Goal: Task Accomplishment & Management: Use online tool/utility

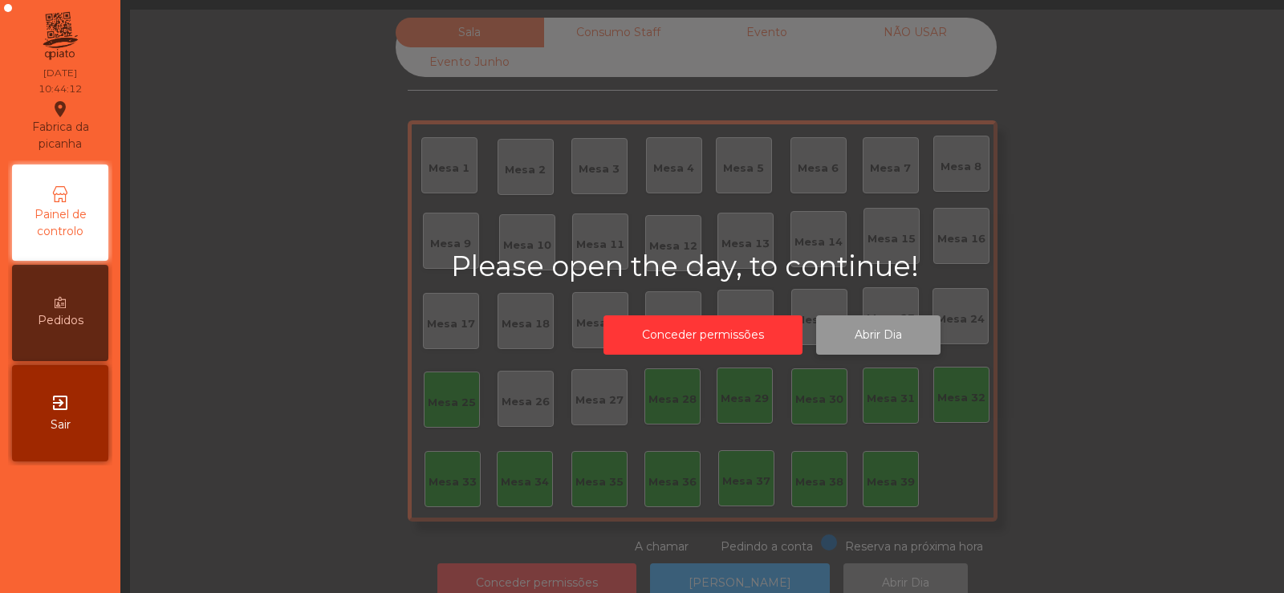
click at [869, 332] on button "Abrir Dia" at bounding box center [878, 334] width 124 height 39
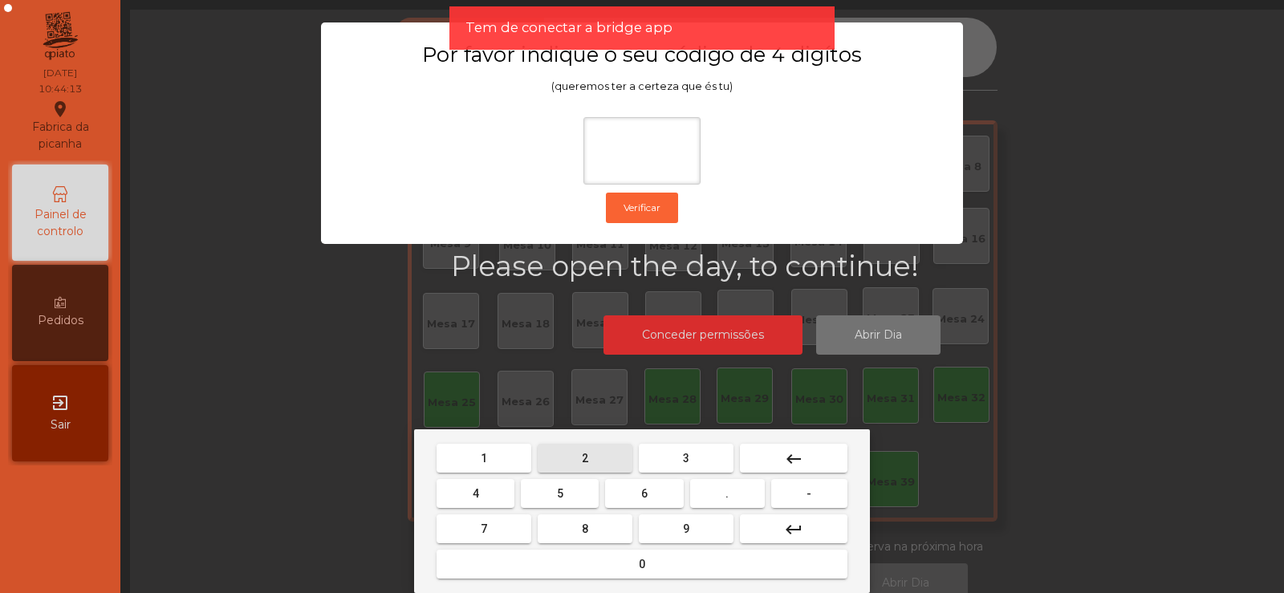
click at [611, 455] on button "2" at bounding box center [585, 458] width 95 height 29
click at [645, 494] on span "6" at bounding box center [644, 493] width 6 height 13
click at [516, 525] on button "7" at bounding box center [484, 529] width 95 height 29
click at [560, 492] on span "5" at bounding box center [560, 493] width 6 height 13
type input "****"
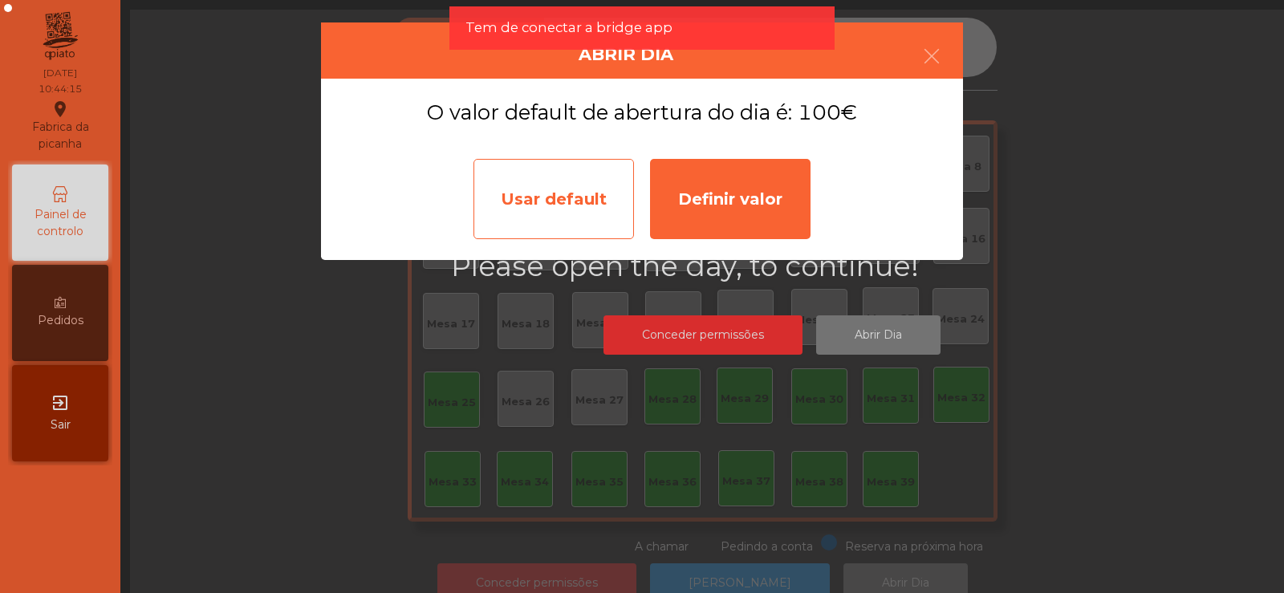
click at [598, 210] on div "Usar default" at bounding box center [554, 199] width 161 height 80
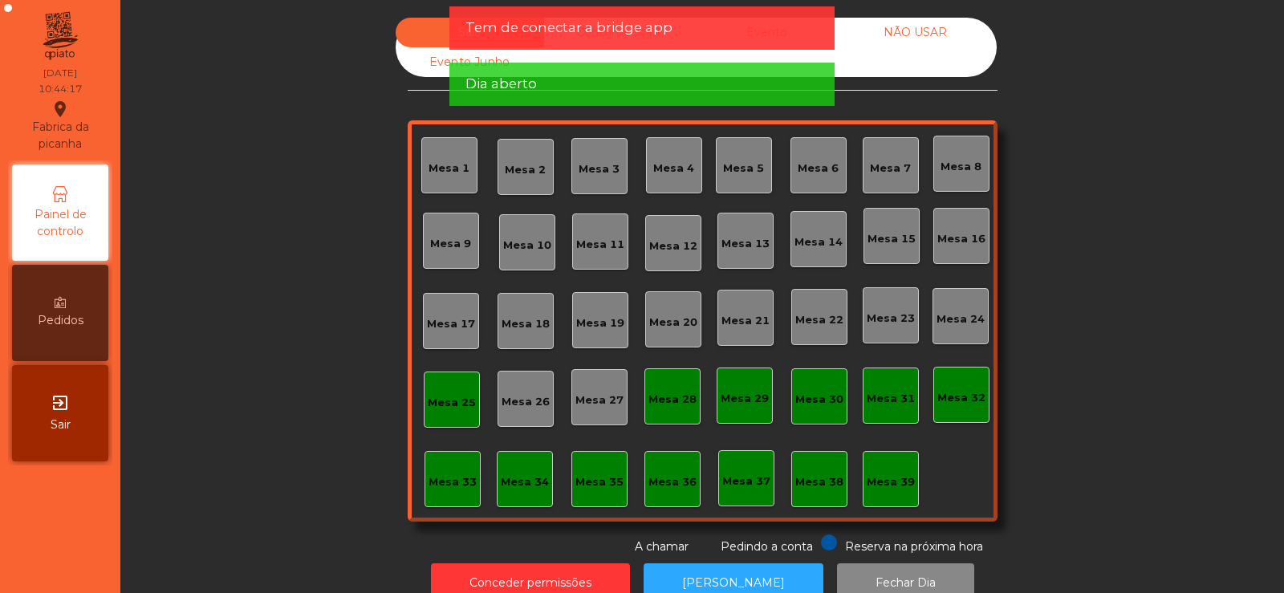
scroll to position [39, 0]
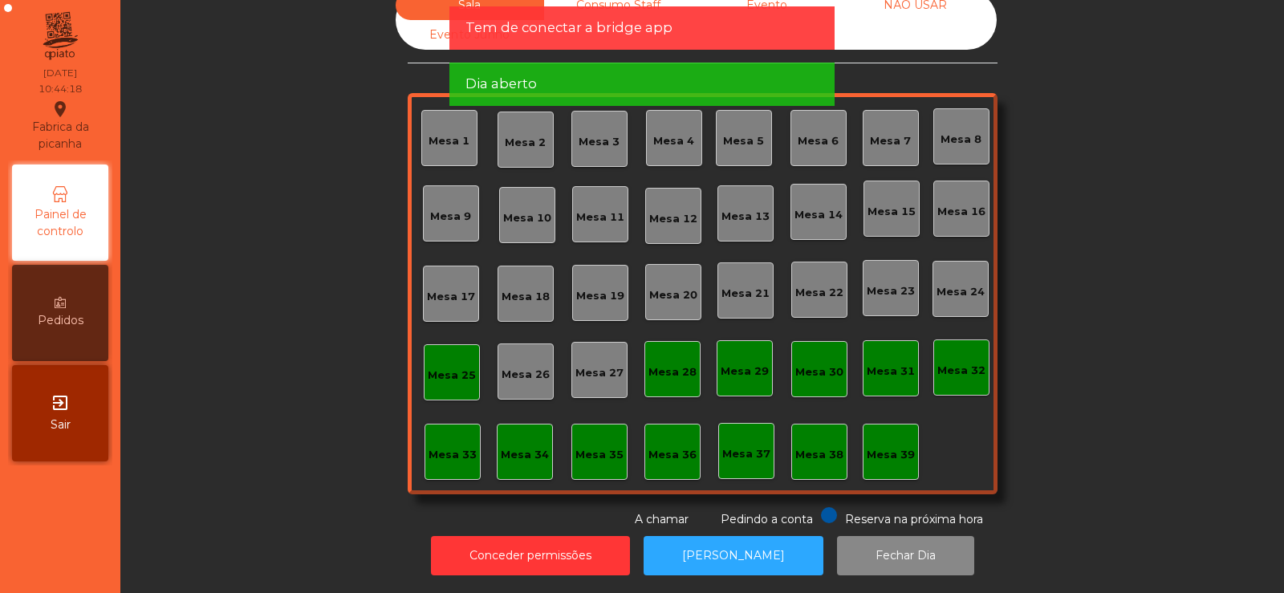
click at [462, 368] on div "Mesa 25" at bounding box center [452, 376] width 48 height 16
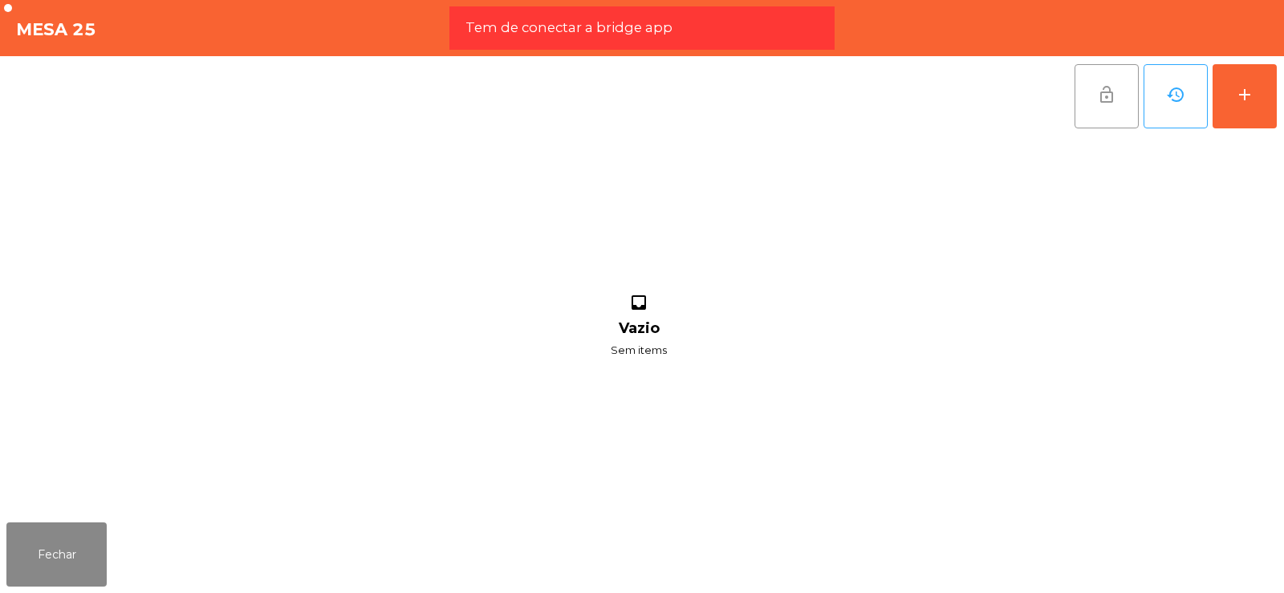
click at [1129, 94] on button "lock_open" at bounding box center [1107, 96] width 64 height 64
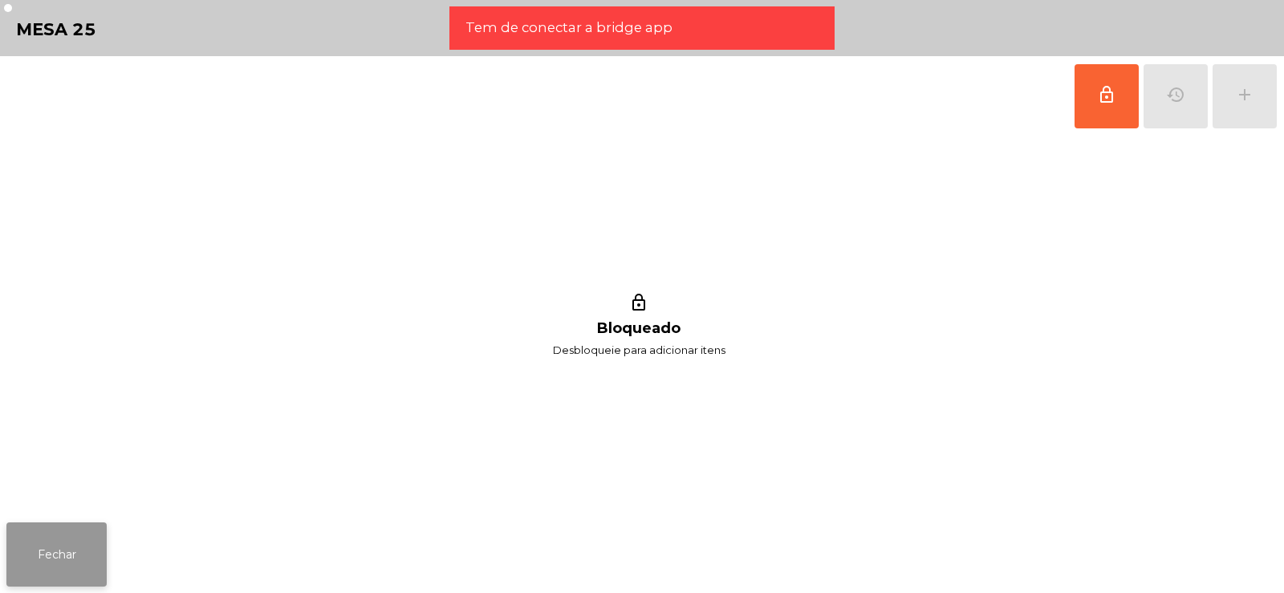
click at [85, 549] on button "Fechar" at bounding box center [56, 555] width 100 height 64
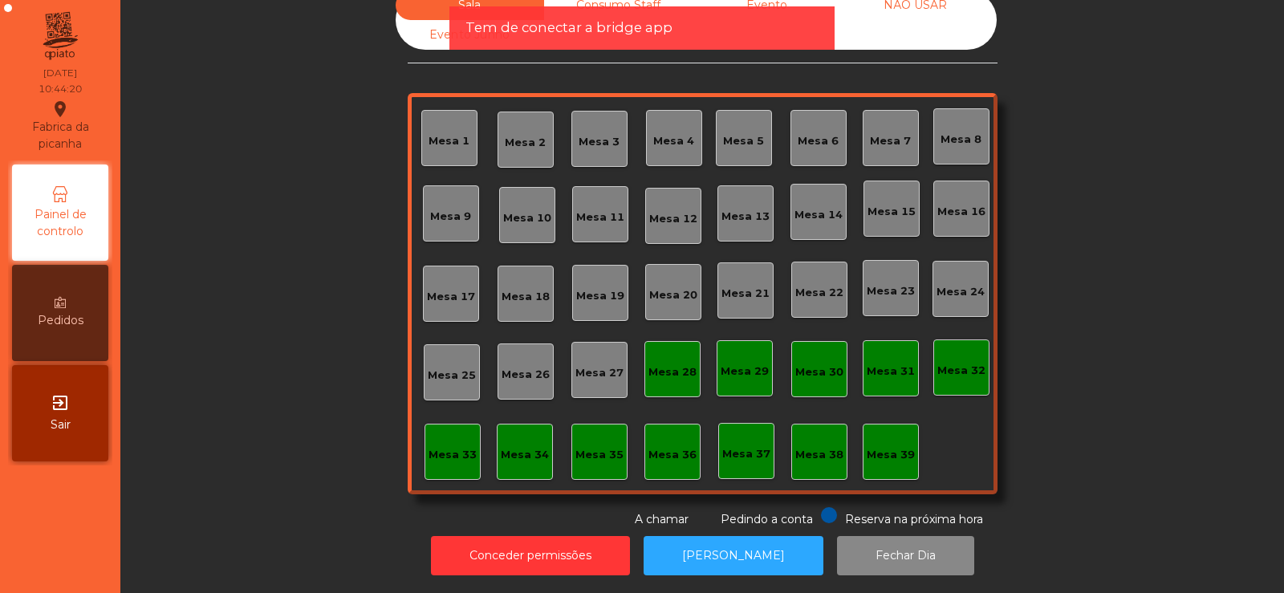
scroll to position [0, 0]
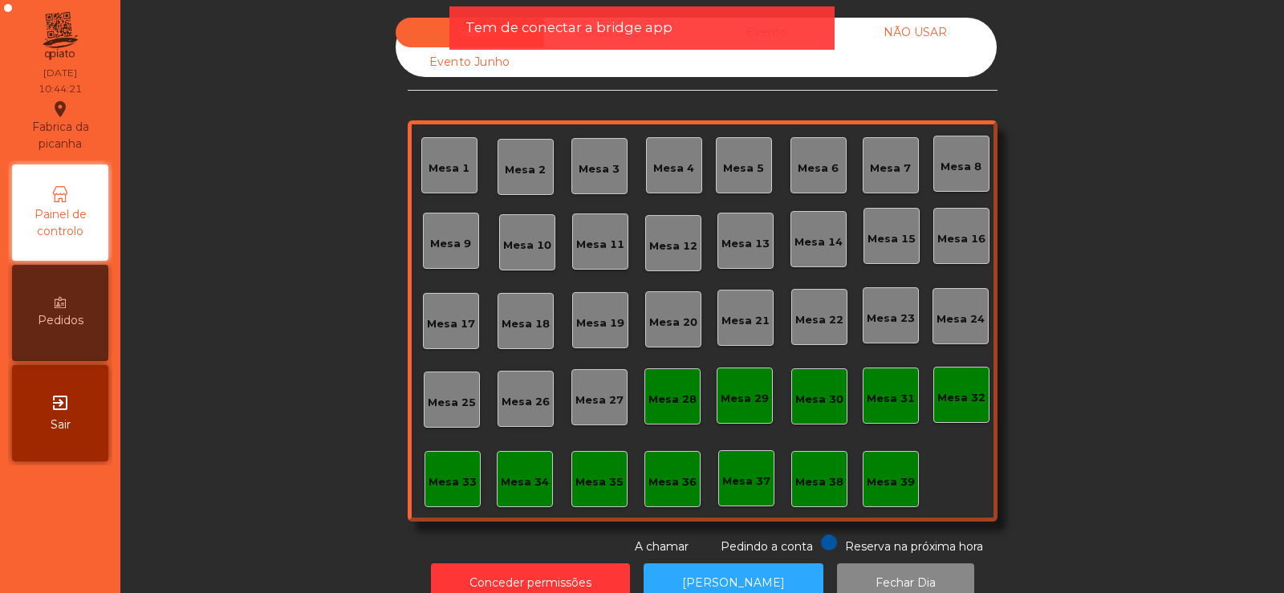
click at [918, 38] on div "NÃO USAR" at bounding box center [915, 33] width 149 height 30
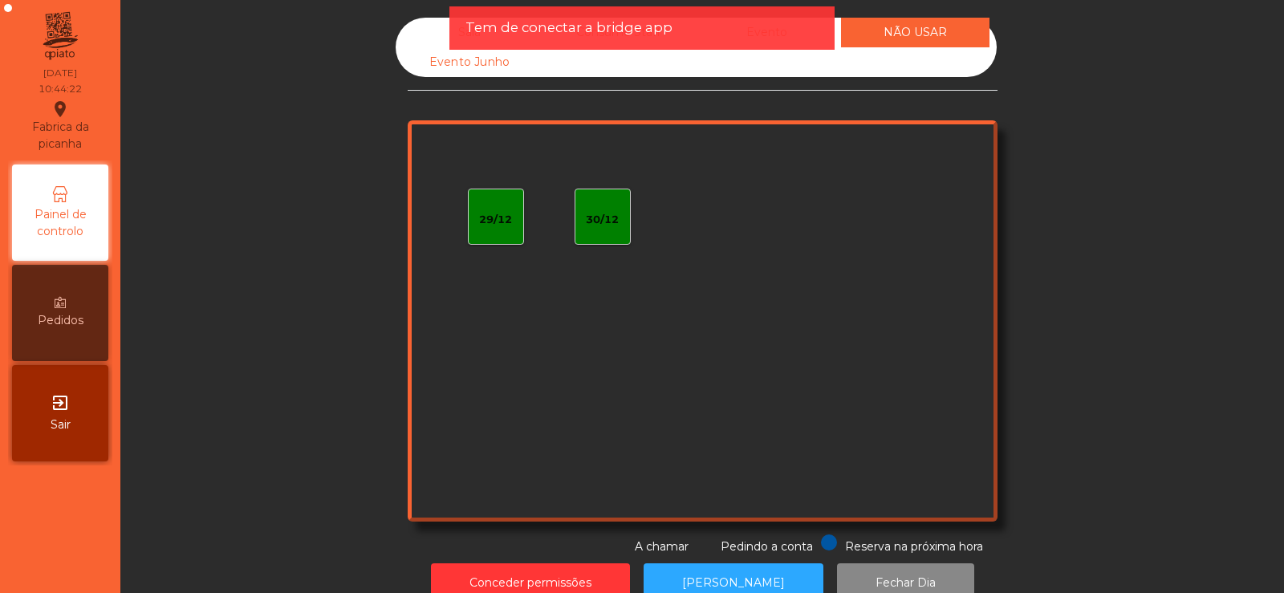
click at [494, 68] on div "Evento Junho" at bounding box center [470, 62] width 149 height 30
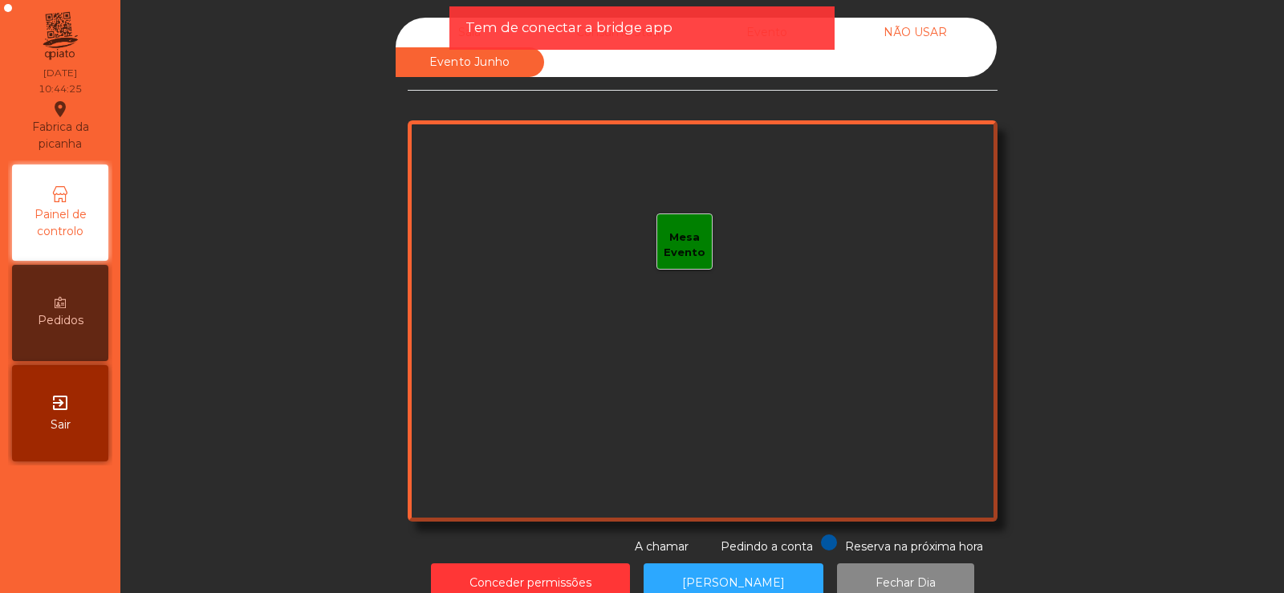
click at [845, 30] on div "NÃO USAR" at bounding box center [915, 33] width 149 height 30
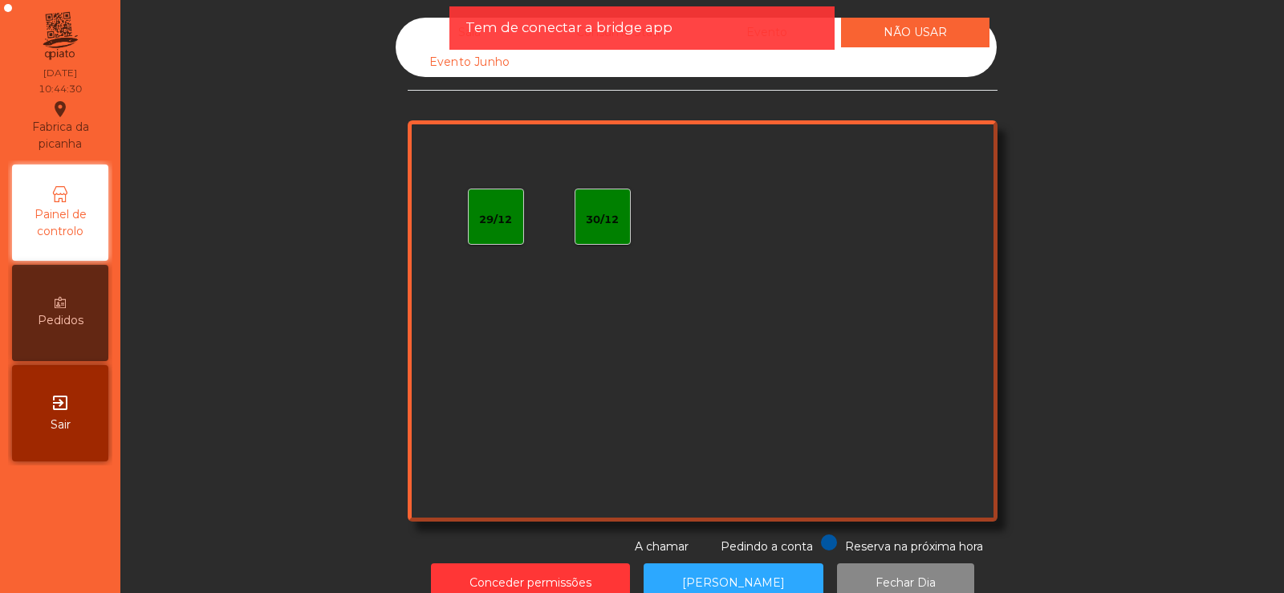
click at [432, 27] on div "Sala" at bounding box center [470, 33] width 149 height 30
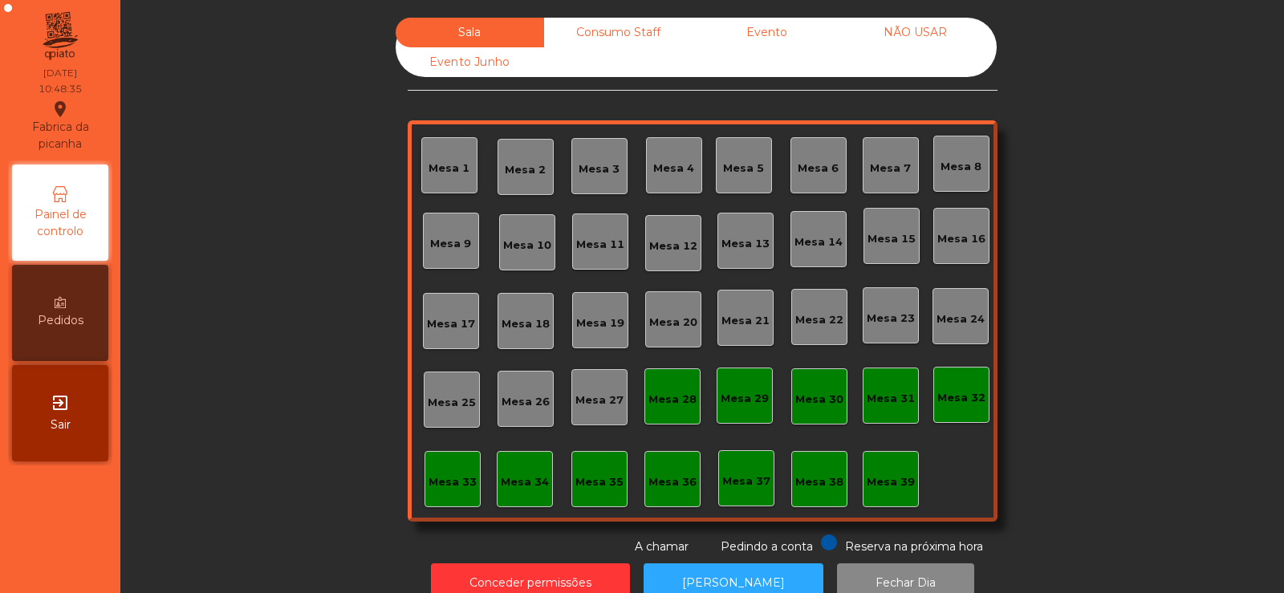
scroll to position [39, 0]
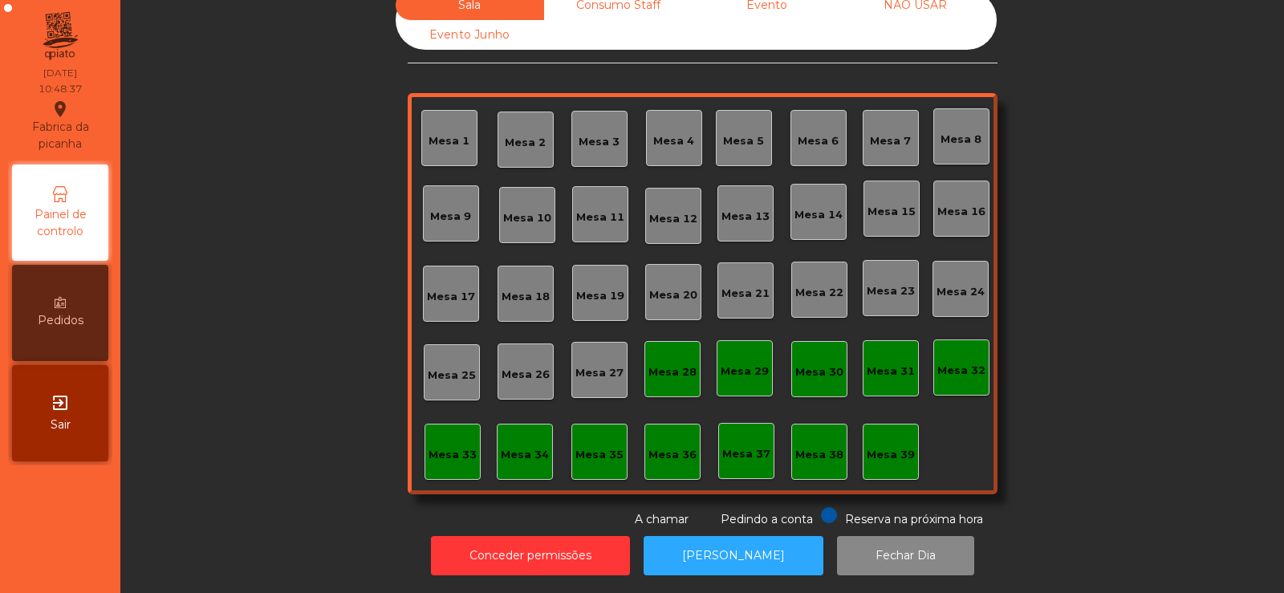
click at [750, 446] on div "Mesa 37" at bounding box center [746, 454] width 48 height 16
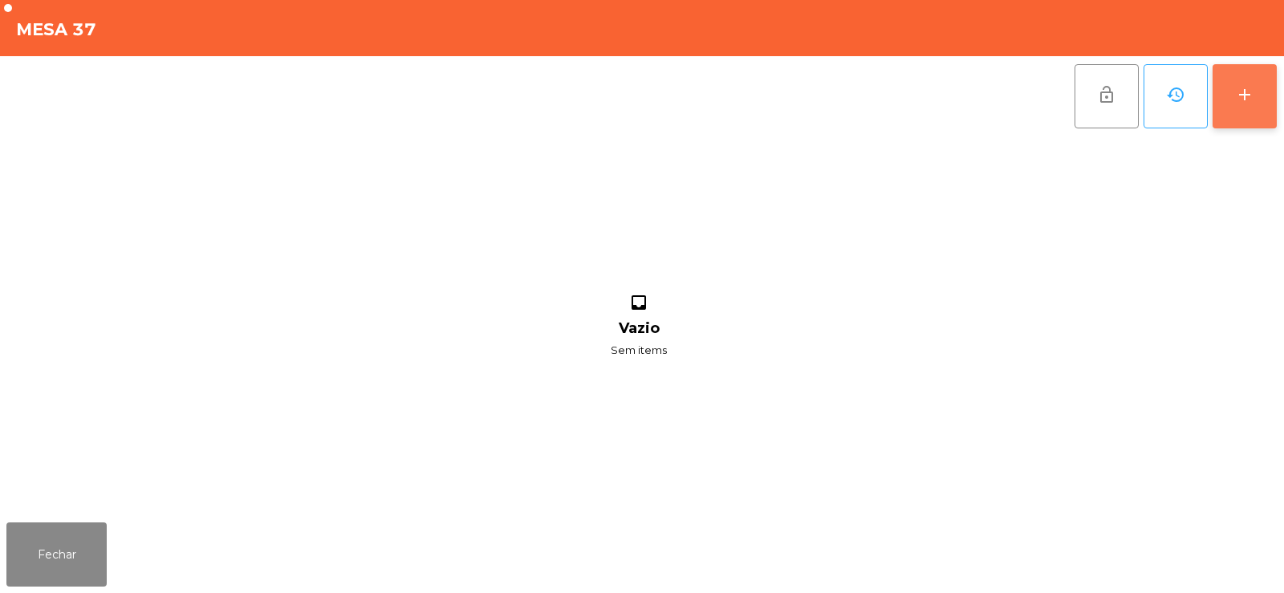
click at [1251, 112] on button "add" at bounding box center [1245, 96] width 64 height 64
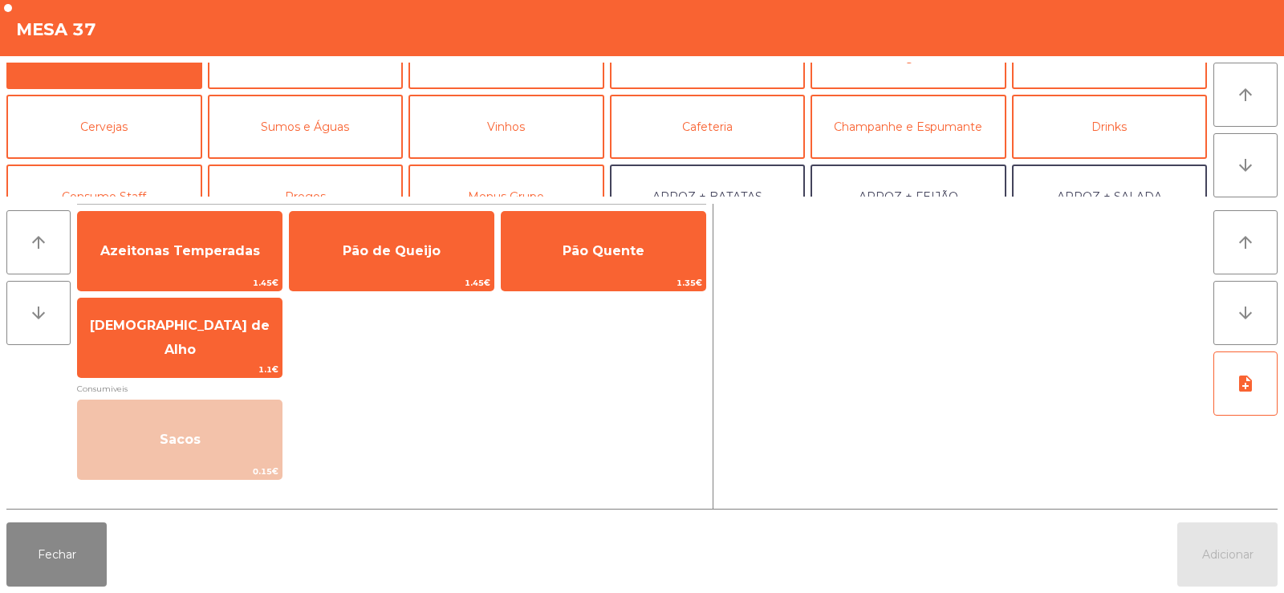
scroll to position [32, 0]
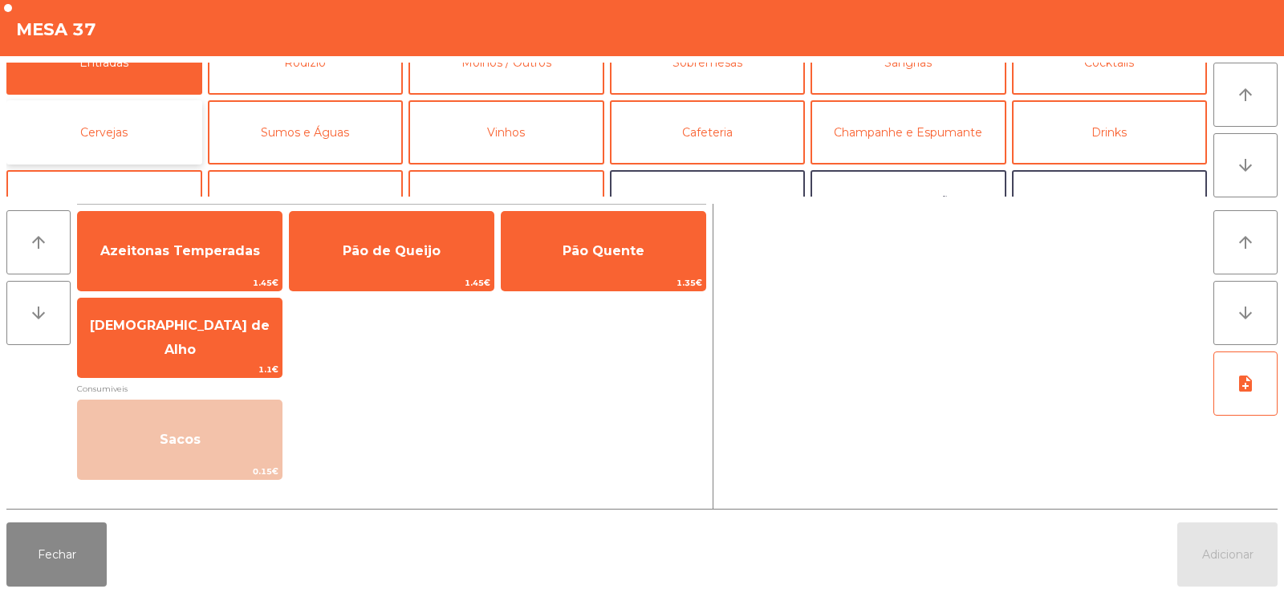
click at [171, 142] on button "Cervejas" at bounding box center [104, 132] width 196 height 64
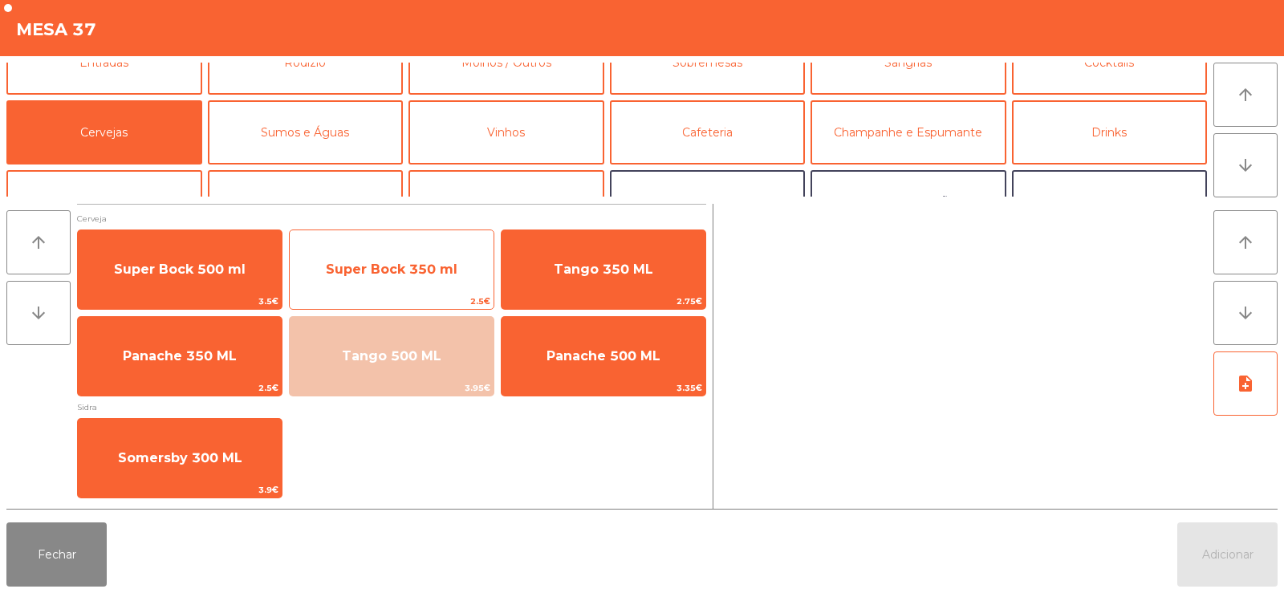
click at [341, 291] on span "Super Bock 350 ml" at bounding box center [392, 269] width 204 height 43
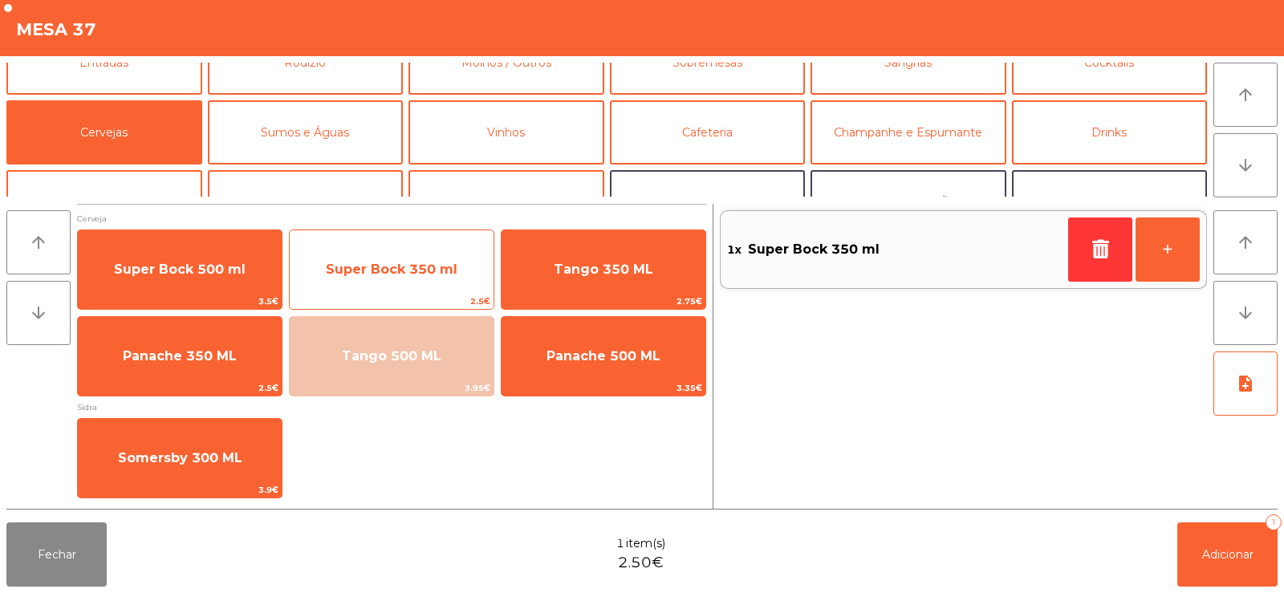
scroll to position [0, 0]
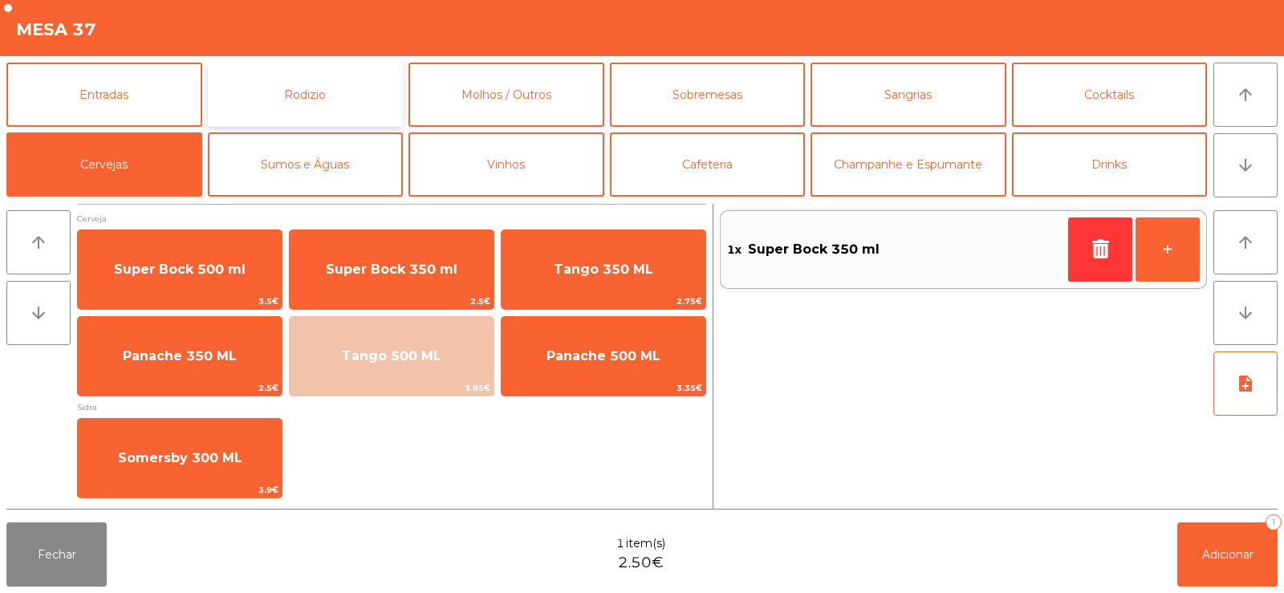
click at [348, 92] on button "Rodizio" at bounding box center [306, 95] width 196 height 64
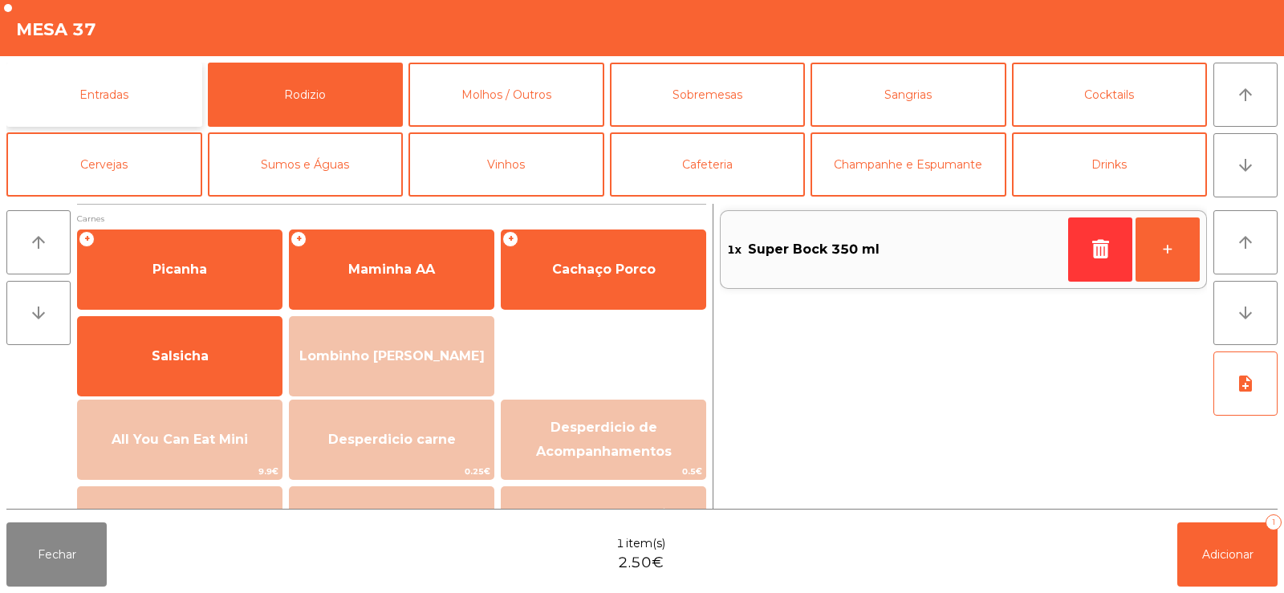
click at [182, 95] on button "Entradas" at bounding box center [104, 95] width 196 height 64
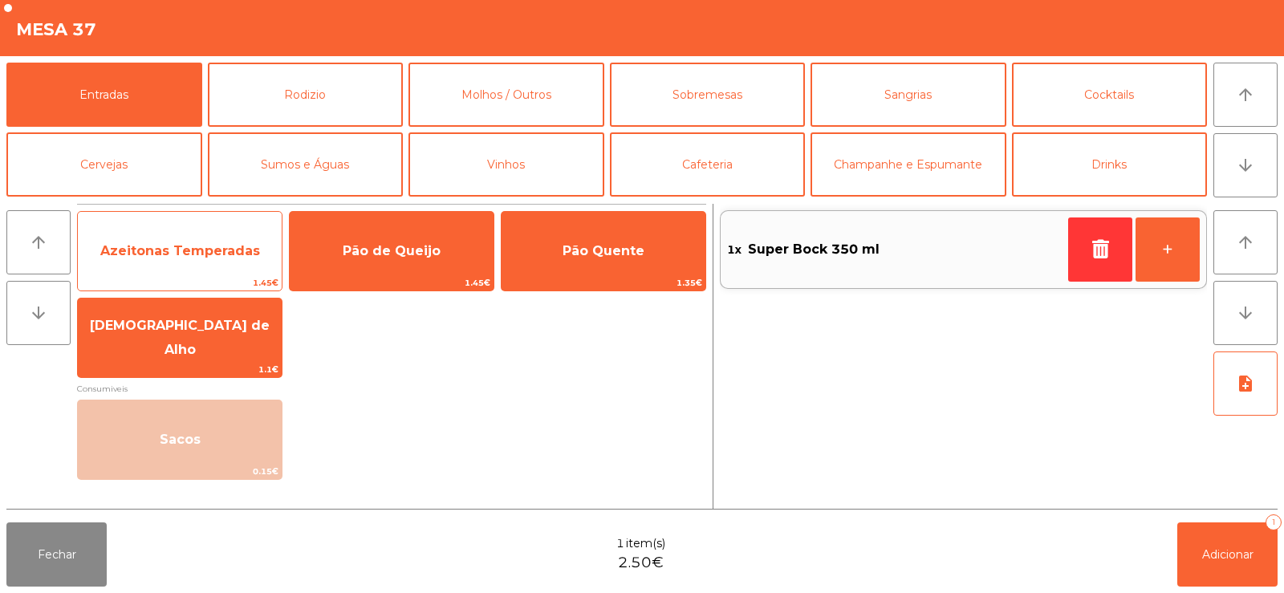
click at [228, 256] on span "Azeitonas Temperadas" at bounding box center [180, 250] width 160 height 15
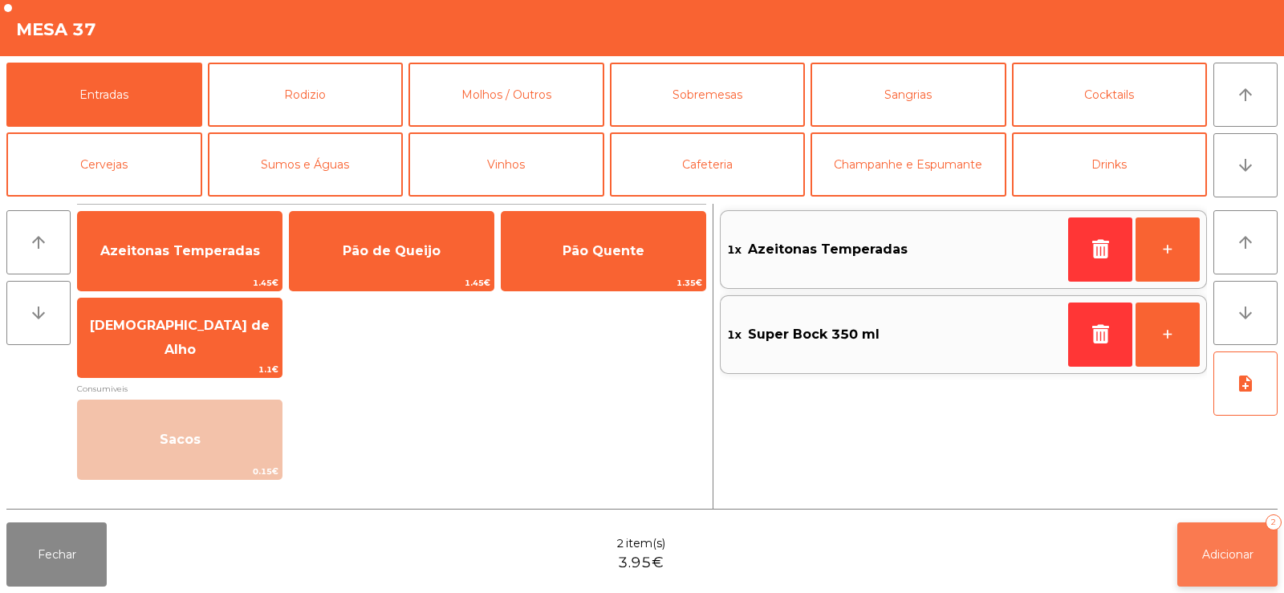
click at [1240, 555] on span "Adicionar" at bounding box center [1228, 554] width 51 height 14
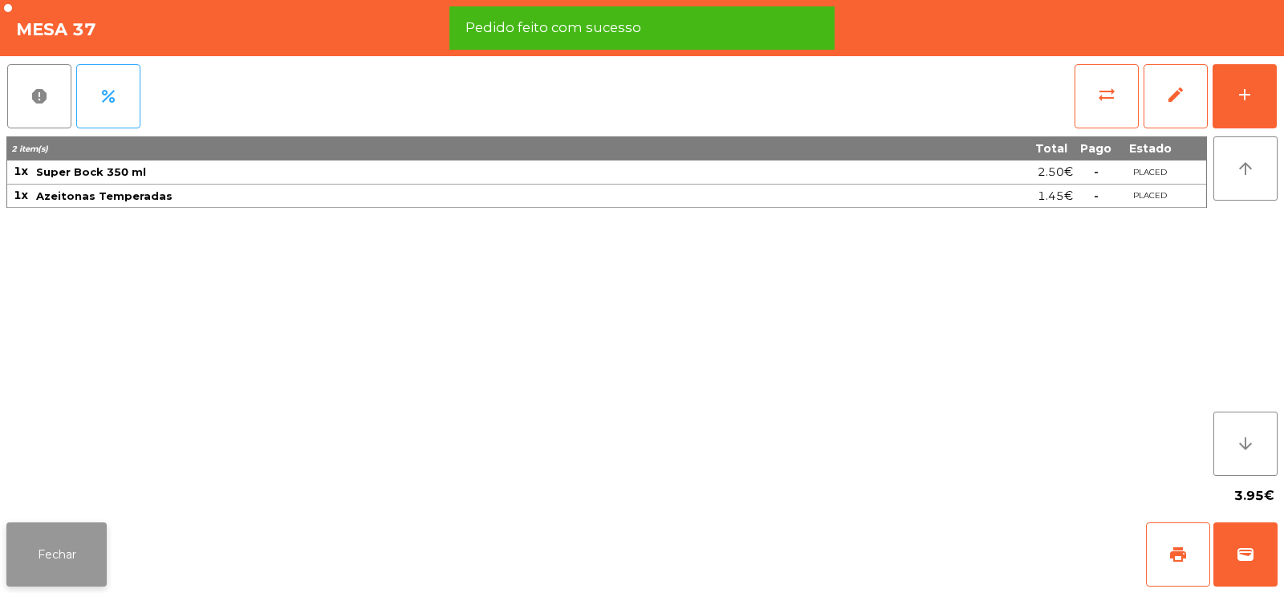
click at [74, 549] on button "Fechar" at bounding box center [56, 555] width 100 height 64
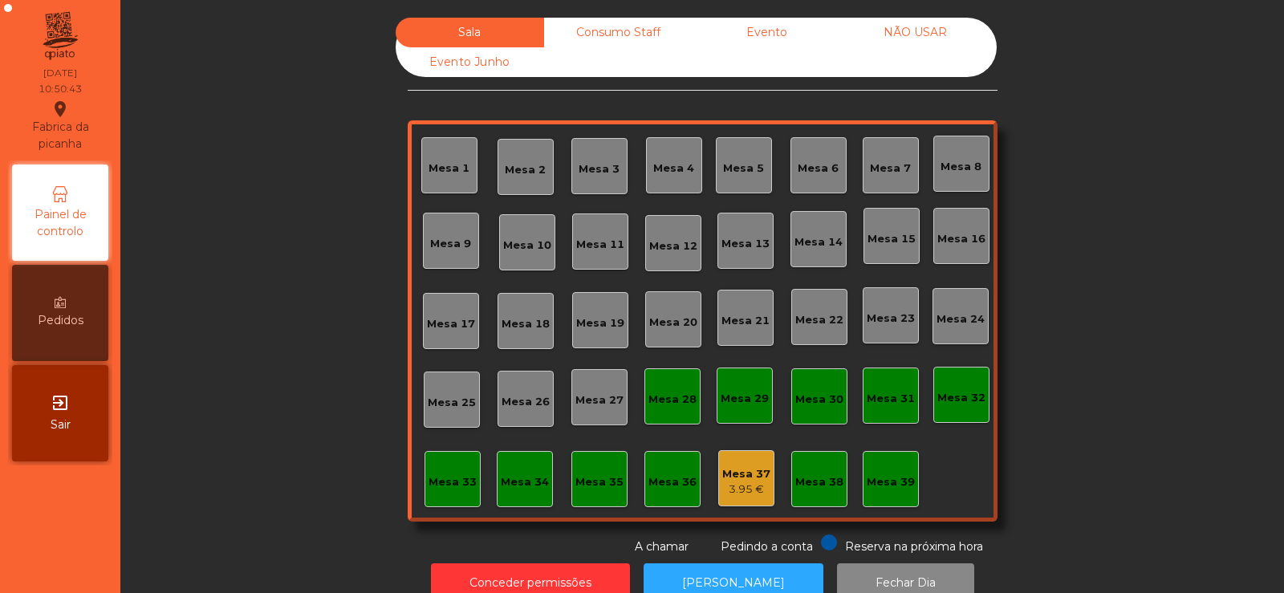
scroll to position [39, 0]
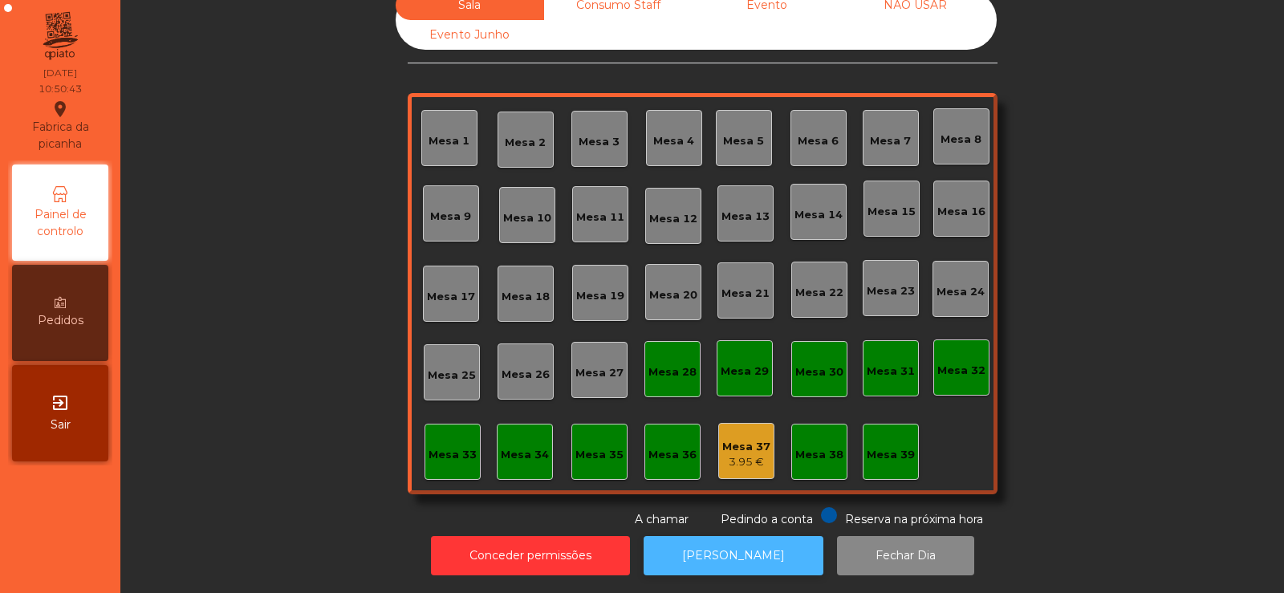
click at [688, 543] on button "[PERSON_NAME]" at bounding box center [734, 555] width 180 height 39
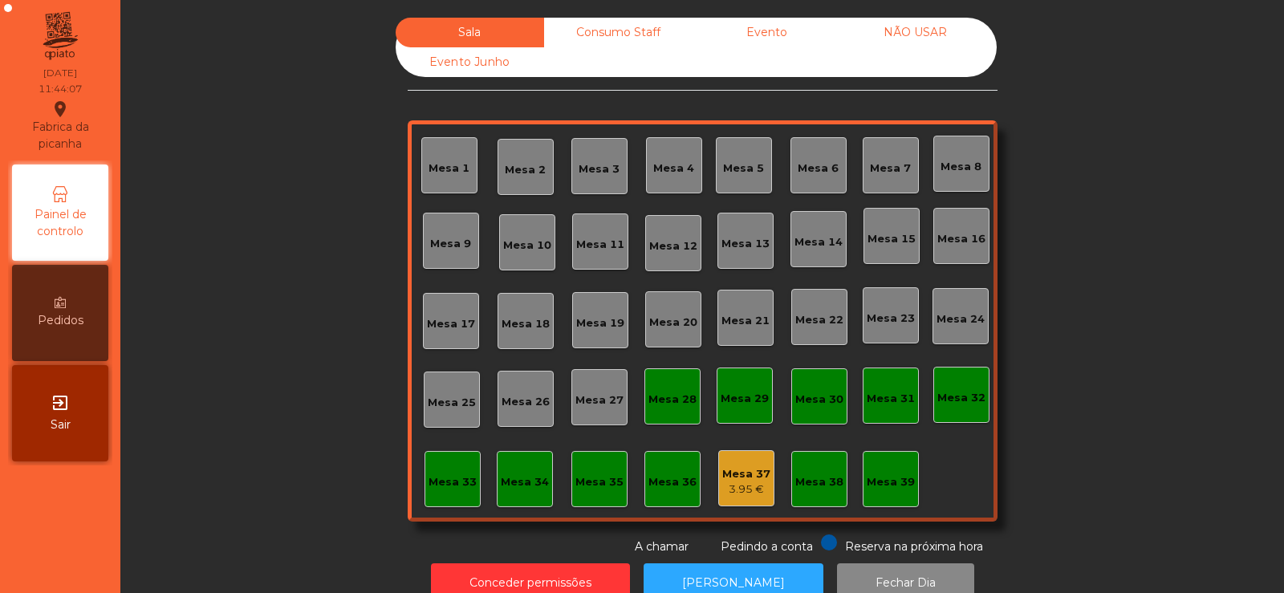
click at [626, 35] on div "Consumo Staff" at bounding box center [618, 33] width 149 height 30
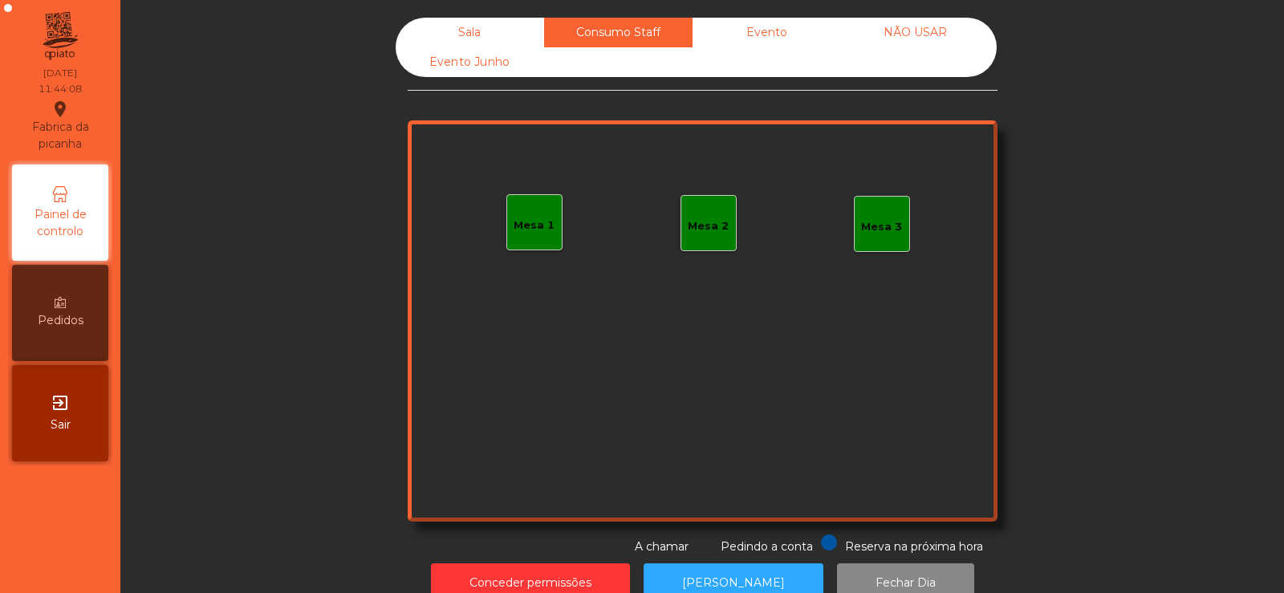
click at [920, 42] on div "NÃO USAR" at bounding box center [915, 33] width 149 height 30
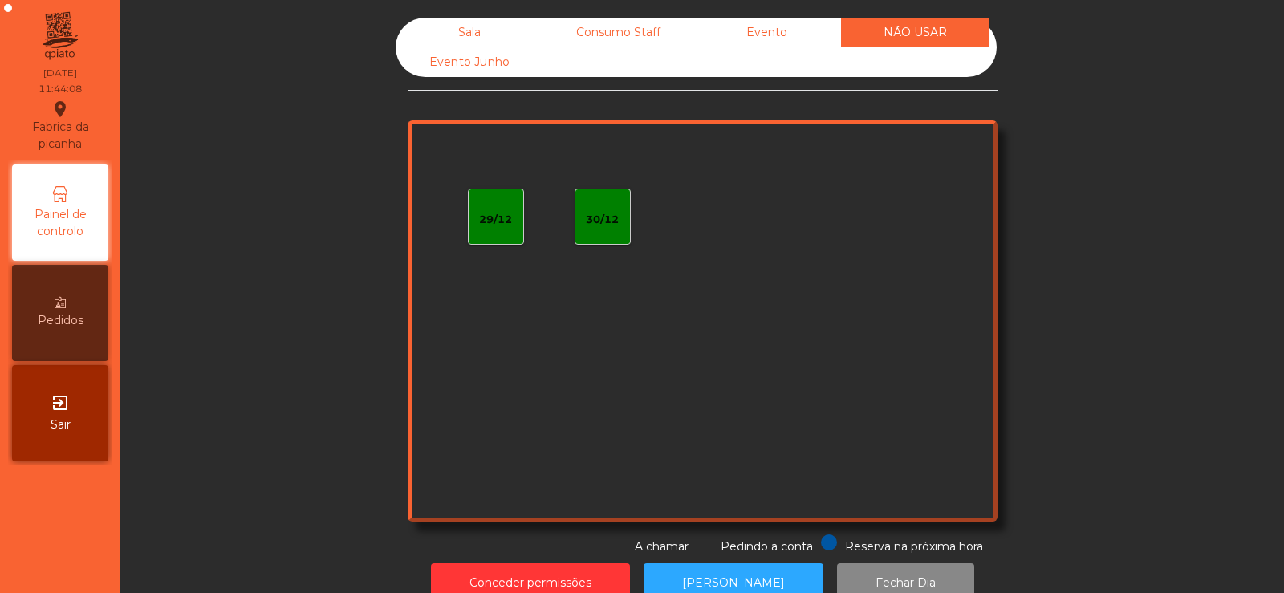
click at [499, 63] on div "Evento Junho" at bounding box center [470, 62] width 149 height 30
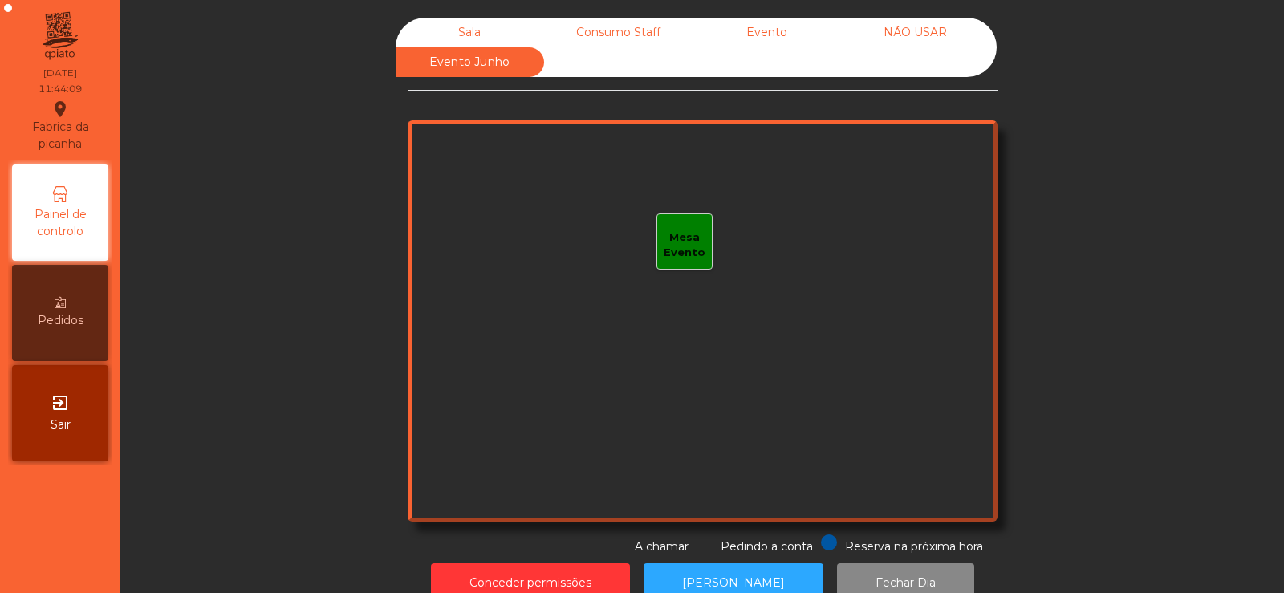
click at [476, 35] on div "Sala" at bounding box center [470, 33] width 149 height 30
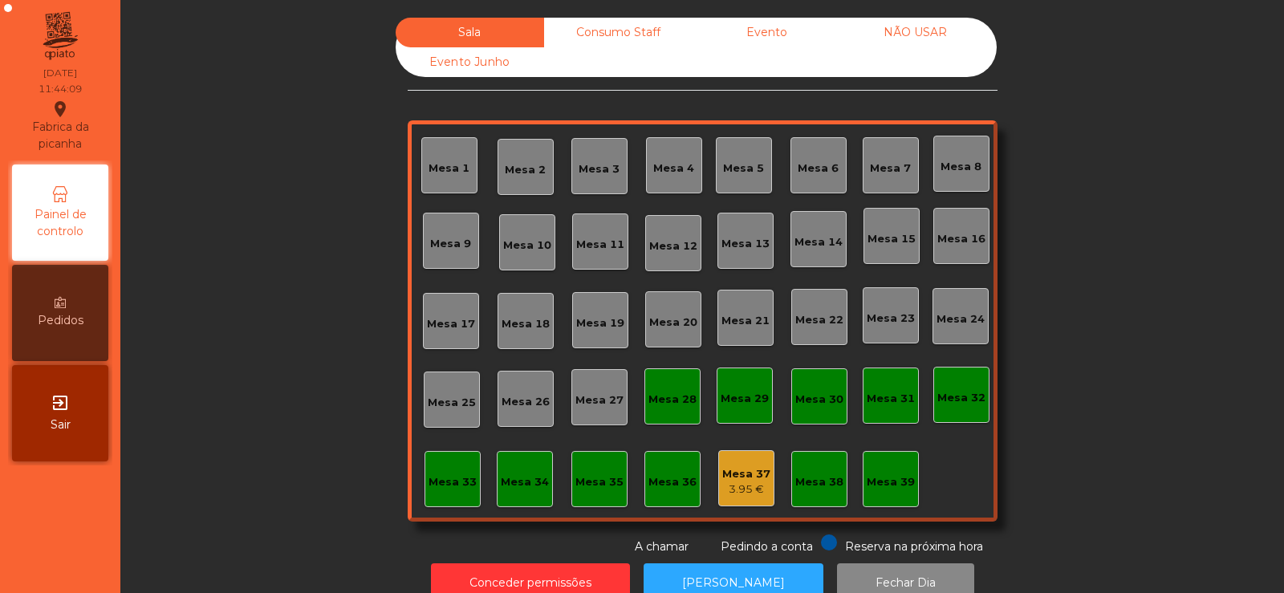
click at [604, 35] on div "Consumo Staff" at bounding box center [618, 33] width 149 height 30
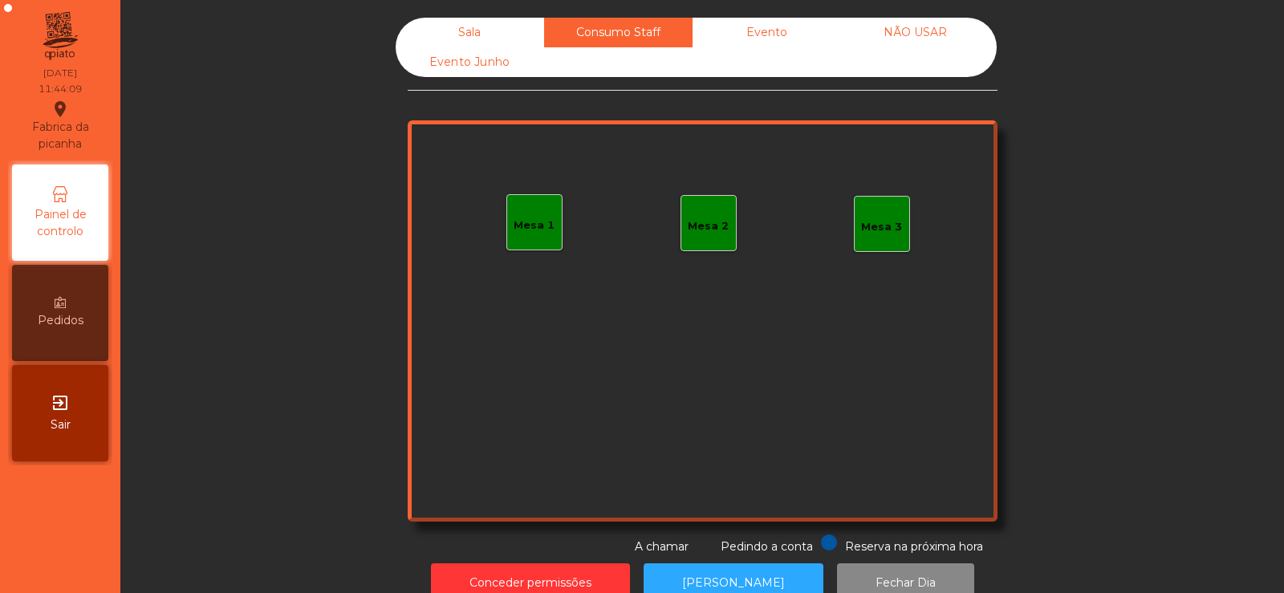
click at [775, 41] on div "Evento" at bounding box center [767, 33] width 149 height 30
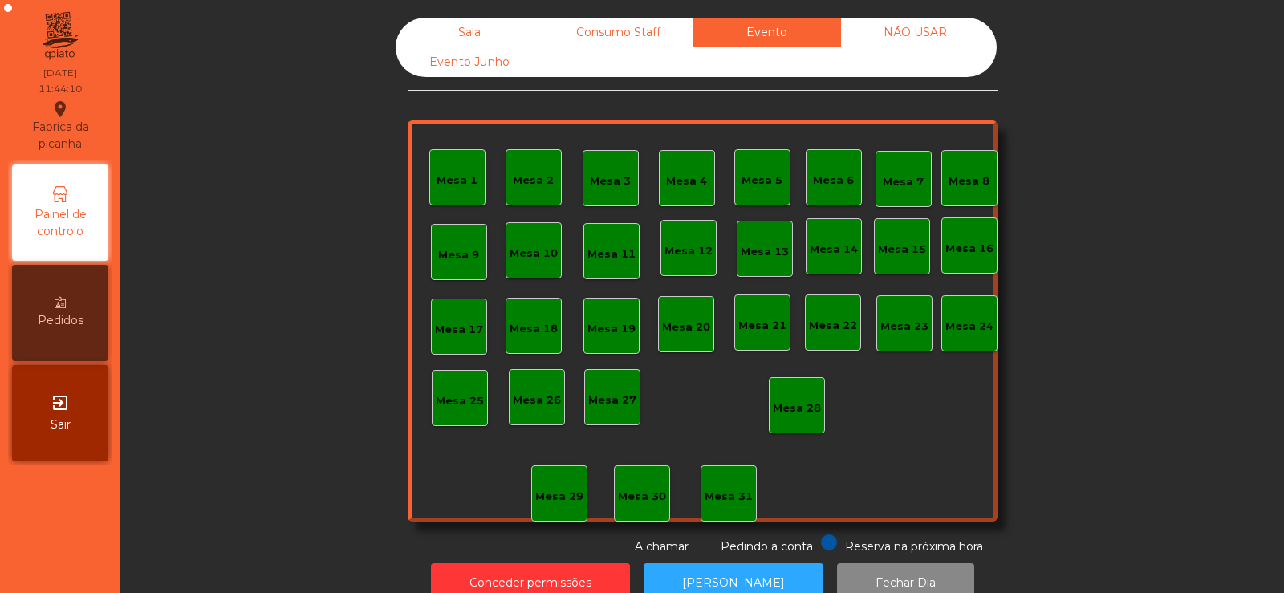
click at [930, 45] on div "NÃO USAR" at bounding box center [915, 33] width 149 height 30
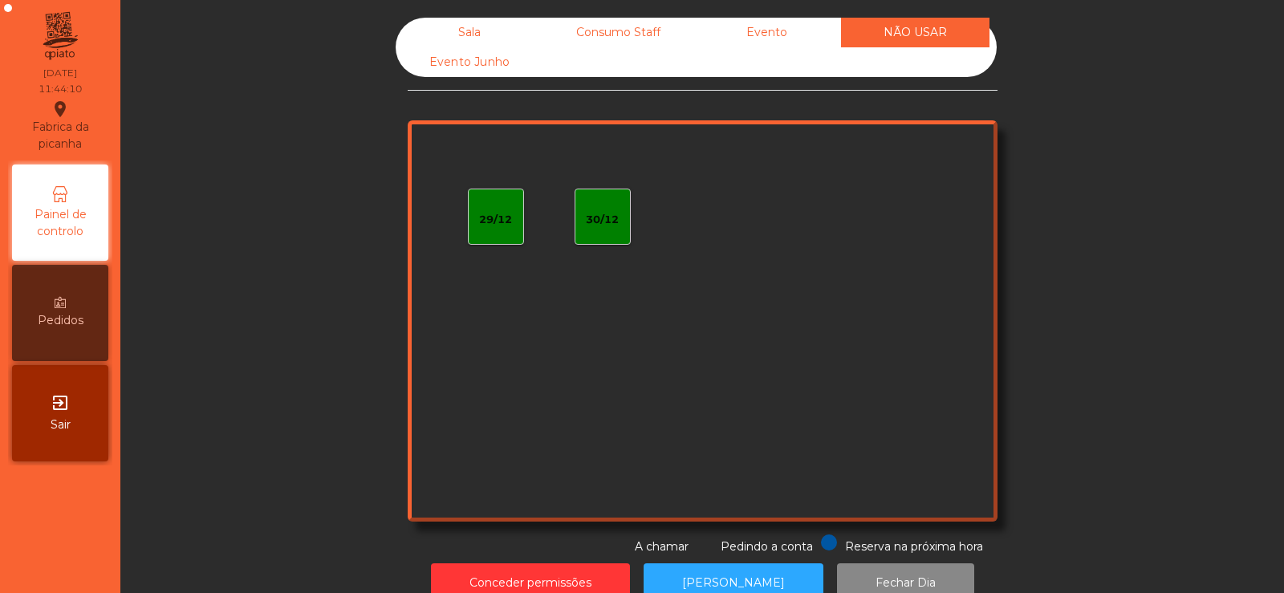
click at [766, 37] on div "Evento" at bounding box center [767, 33] width 149 height 30
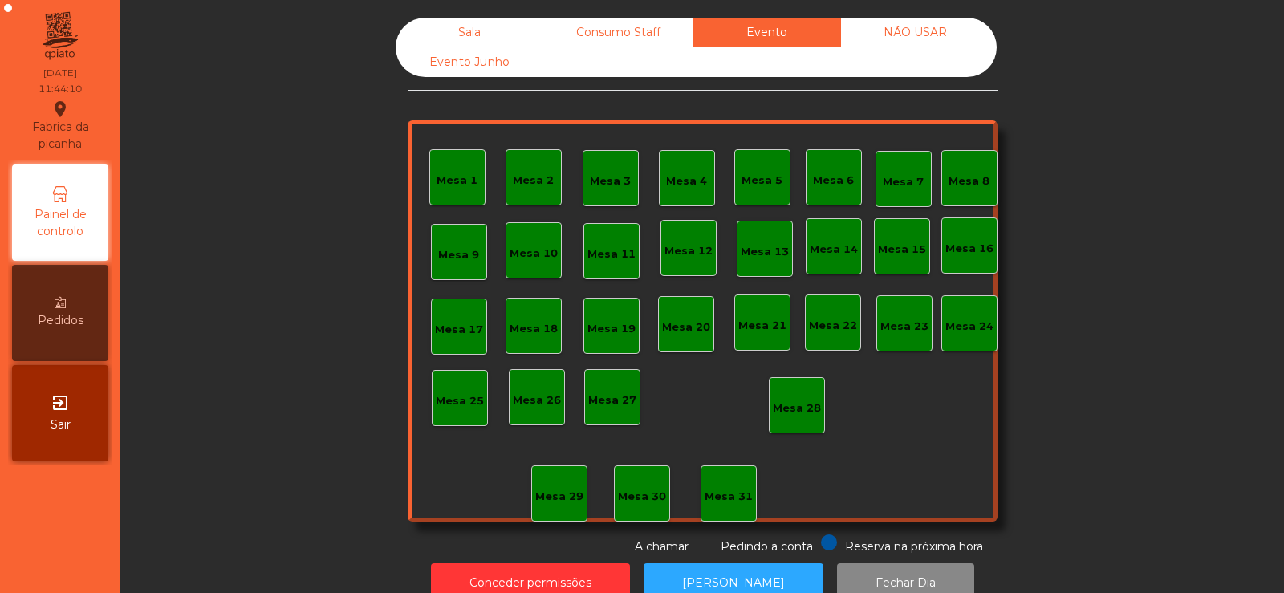
click at [638, 33] on div "Consumo Staff" at bounding box center [618, 33] width 149 height 30
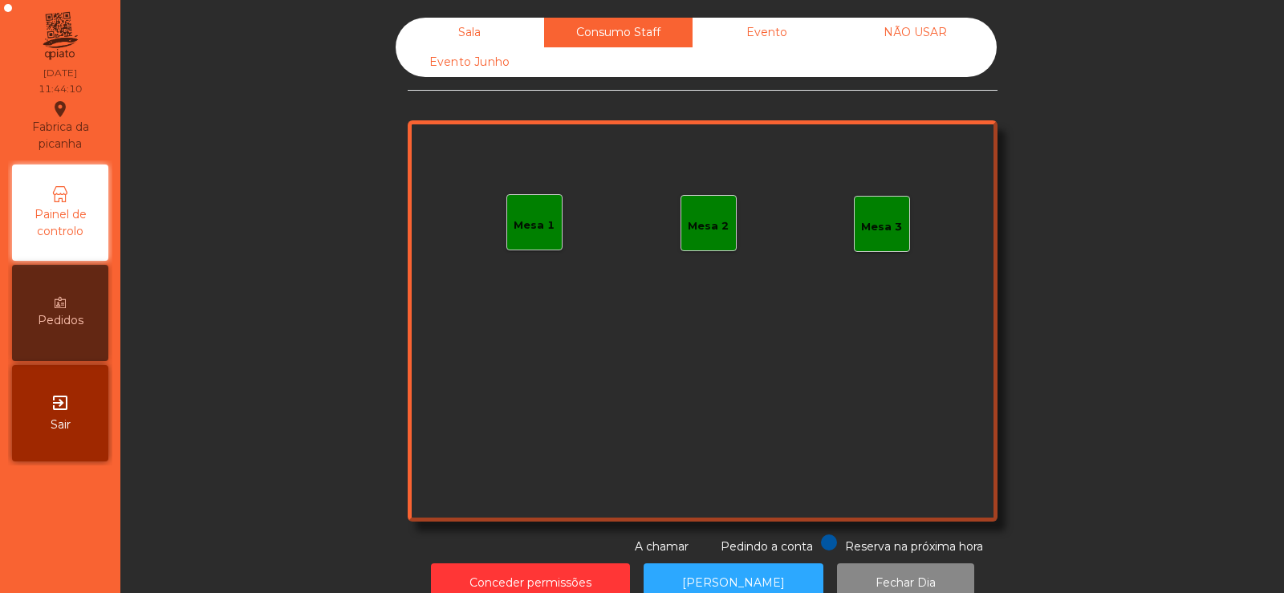
click at [493, 35] on div "Sala" at bounding box center [470, 33] width 149 height 30
